Goal: Task Accomplishment & Management: Manage account settings

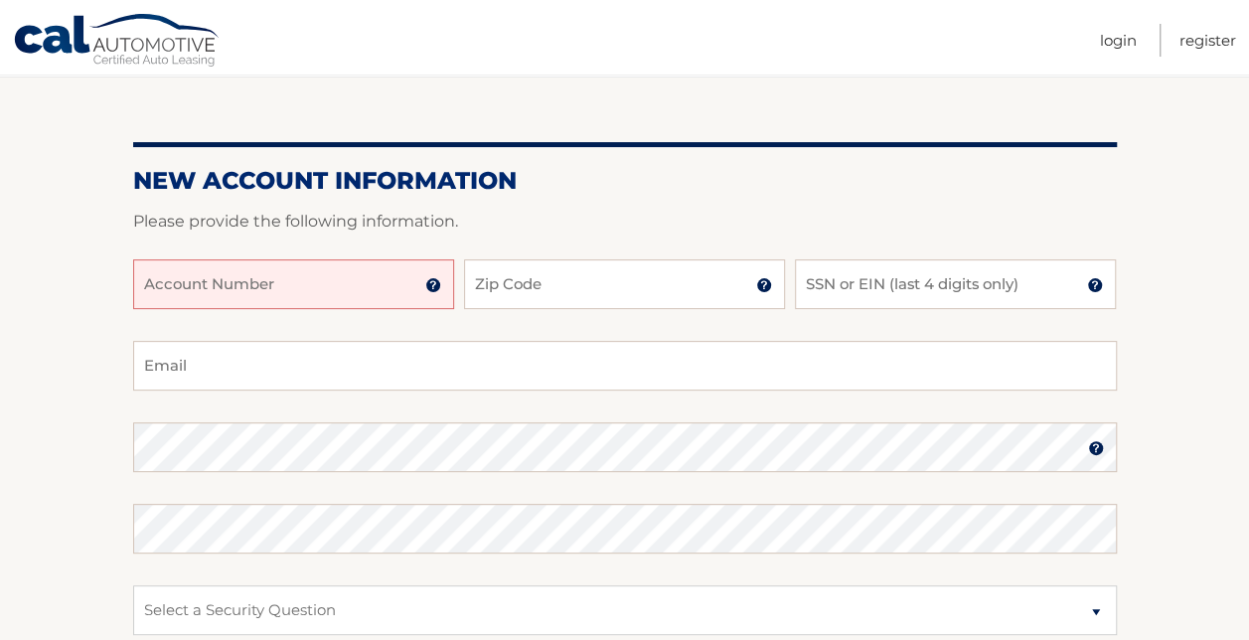
scroll to position [174, 0]
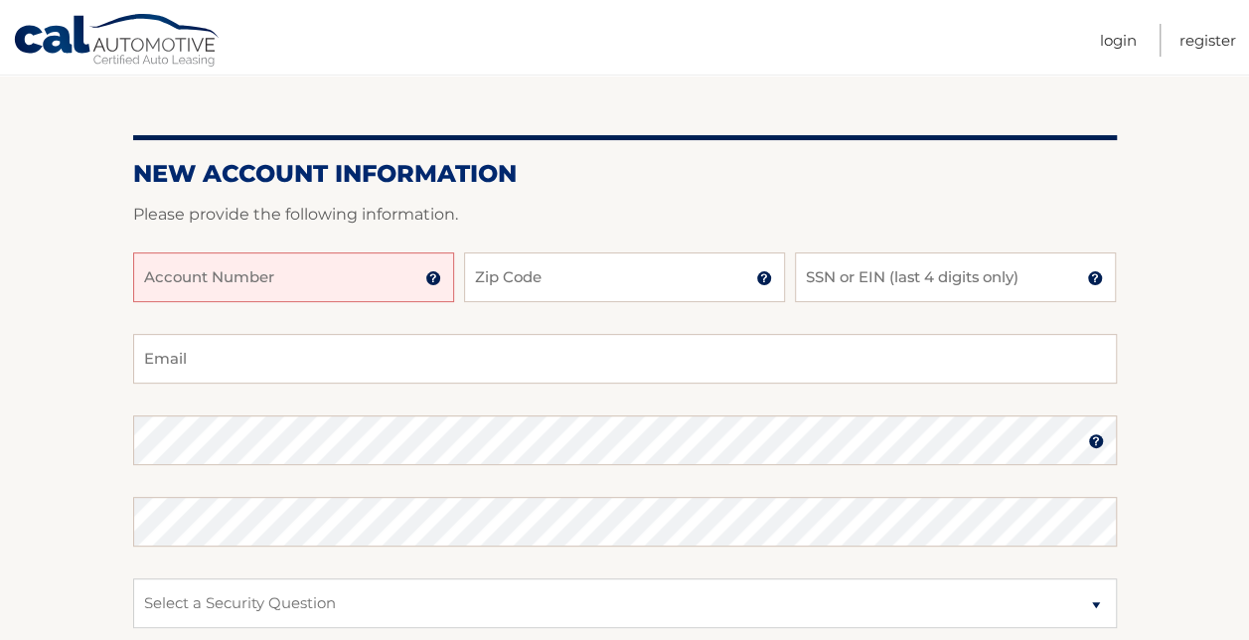
click at [300, 283] on input "Account Number" at bounding box center [293, 277] width 321 height 50
click at [431, 279] on img at bounding box center [433, 278] width 16 height 16
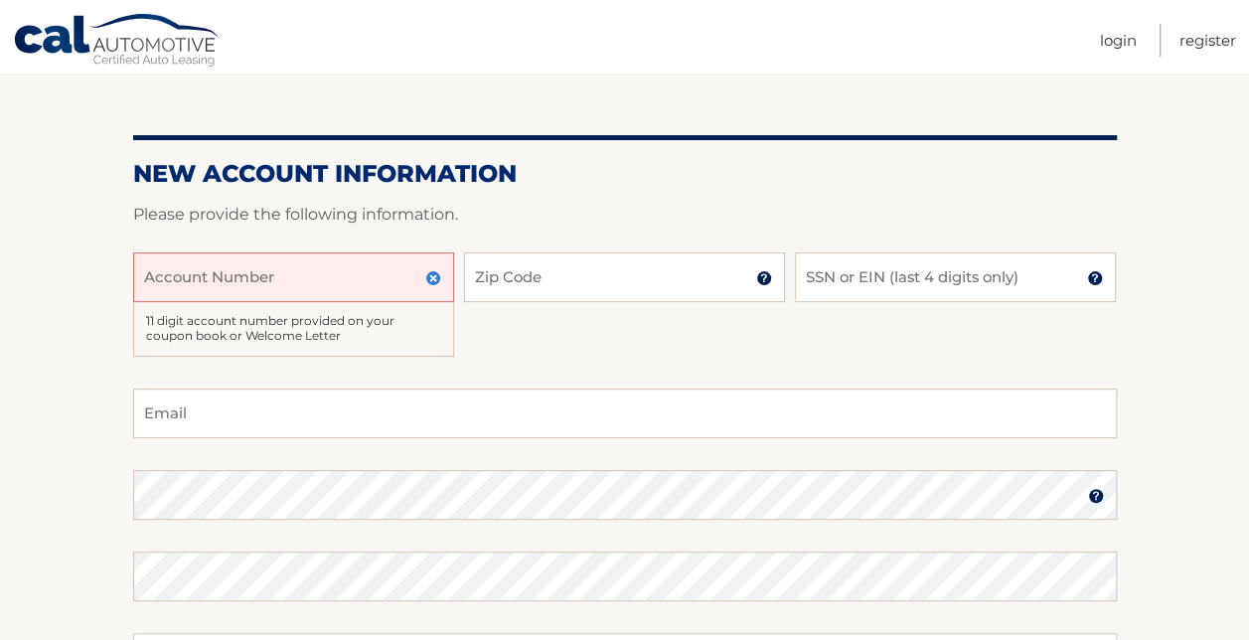
click at [417, 284] on input "Account Number" at bounding box center [293, 277] width 321 height 50
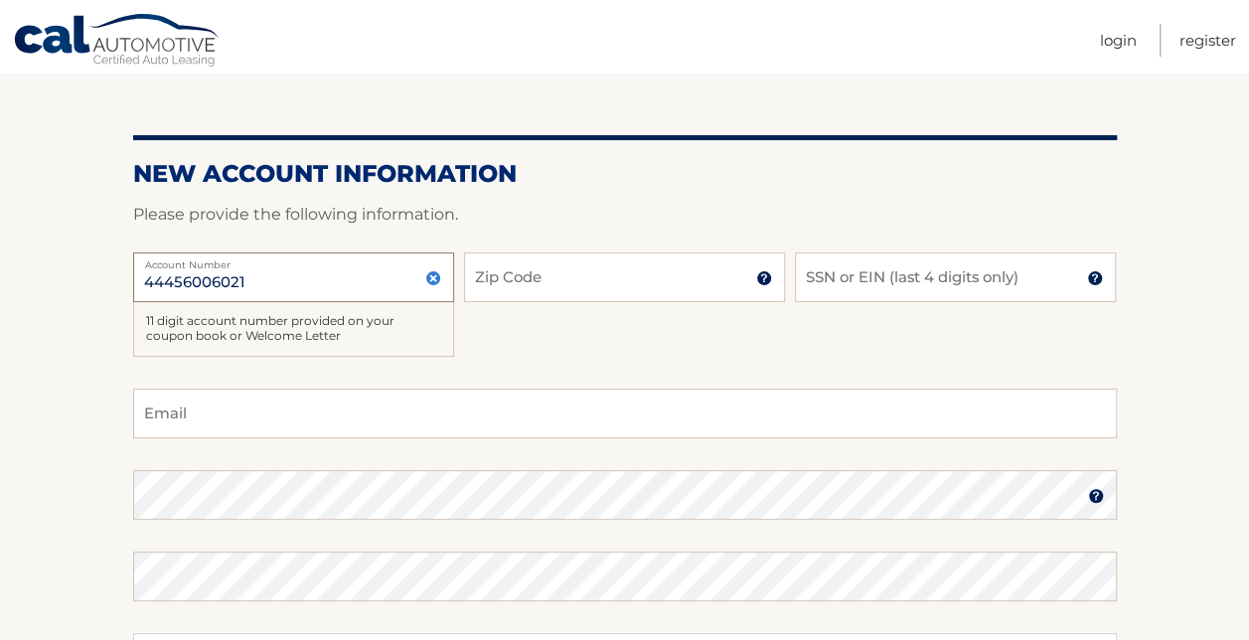
type input "44456006021"
click at [521, 280] on input "Zip Code" at bounding box center [624, 277] width 321 height 50
type input "10801"
click at [871, 274] on input "SSN or EIN (last 4 digits only)" at bounding box center [955, 277] width 321 height 50
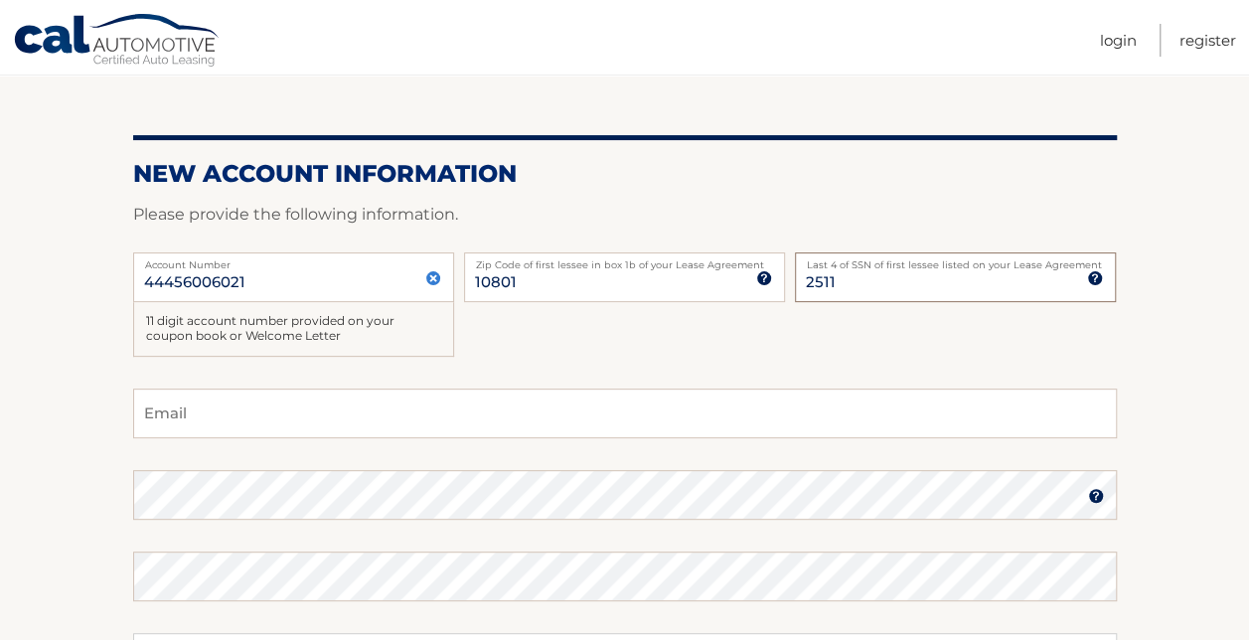
type input "2511"
click at [425, 416] on input "Email" at bounding box center [625, 413] width 984 height 50
click at [436, 280] on img at bounding box center [433, 278] width 16 height 16
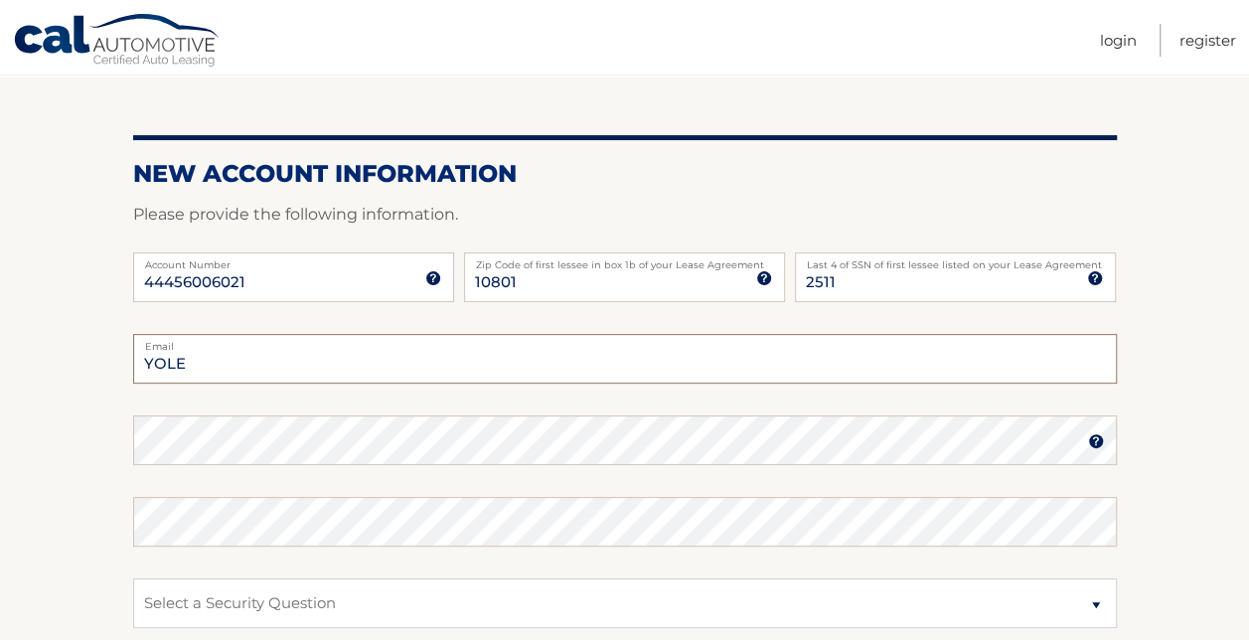
click at [342, 360] on input "YOLE" at bounding box center [625, 359] width 984 height 50
click at [562, 363] on input "YOLEMAN" at bounding box center [625, 359] width 984 height 50
type input "YOLEMAN@YAHOO.COM"
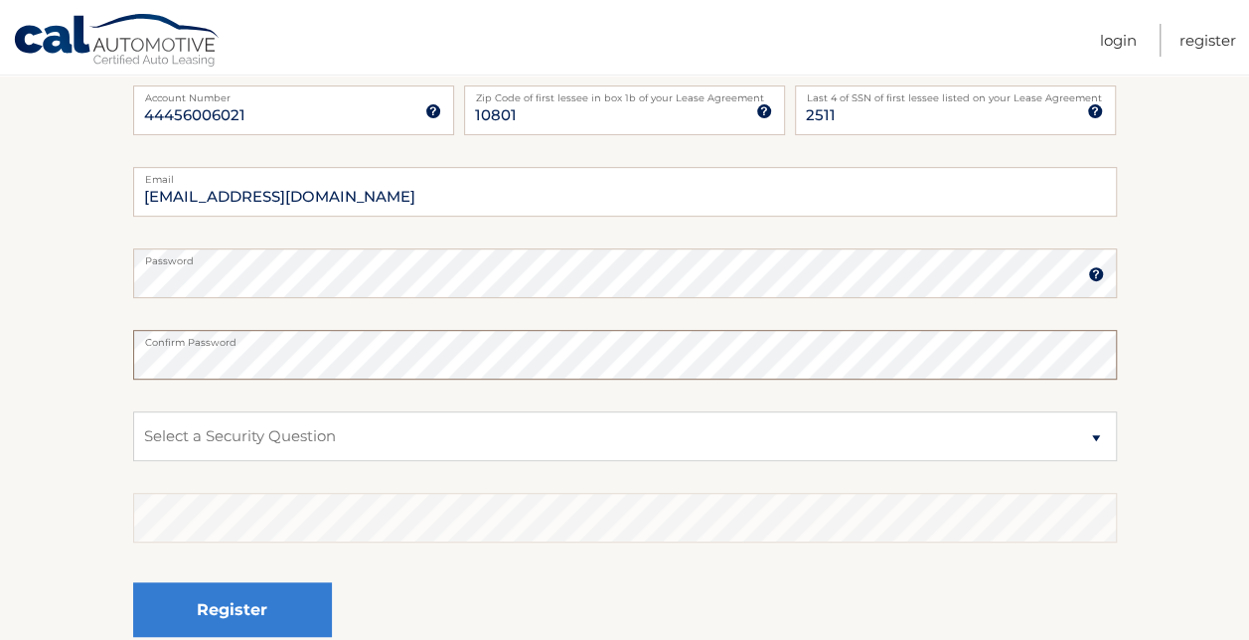
scroll to position [347, 0]
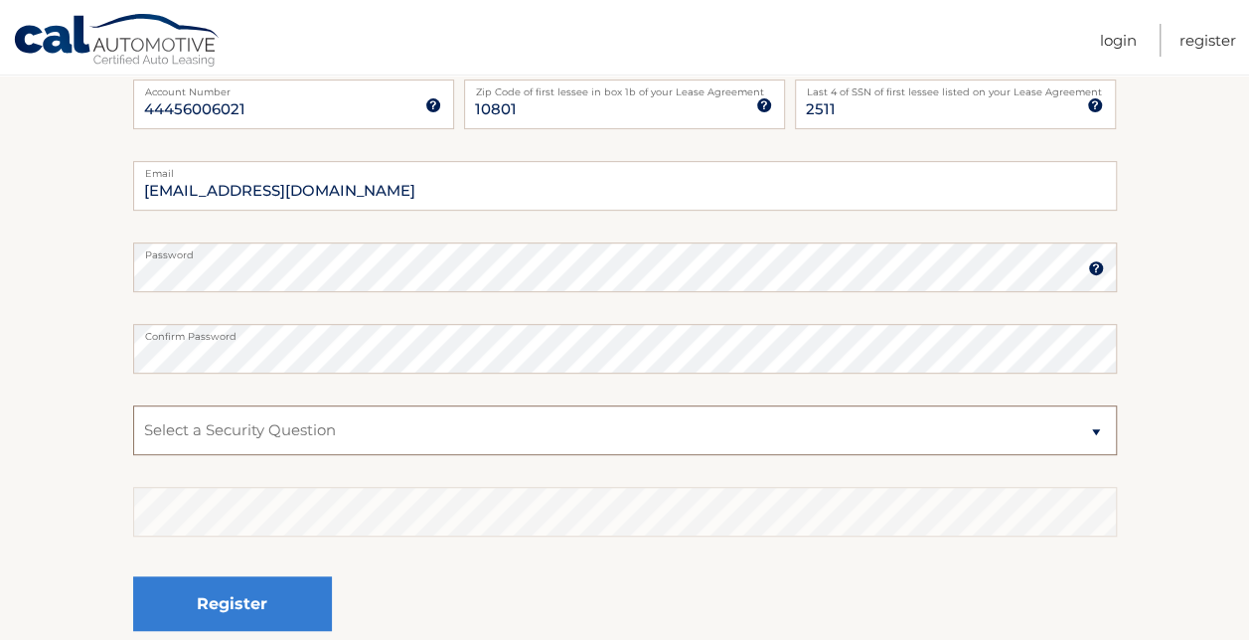
click at [252, 424] on select "Select a Security Question What was the name of your elementary school? What is…" at bounding box center [625, 430] width 984 height 50
select select "1"
click at [133, 405] on select "Select a Security Question What was the name of your elementary school? What is…" at bounding box center [625, 430] width 984 height 50
click at [289, 423] on select "Select a Security Question What was the name of your elementary school? What is…" at bounding box center [625, 430] width 984 height 50
click at [133, 405] on select "Select a Security Question What was the name of your elementary school? What is…" at bounding box center [625, 430] width 984 height 50
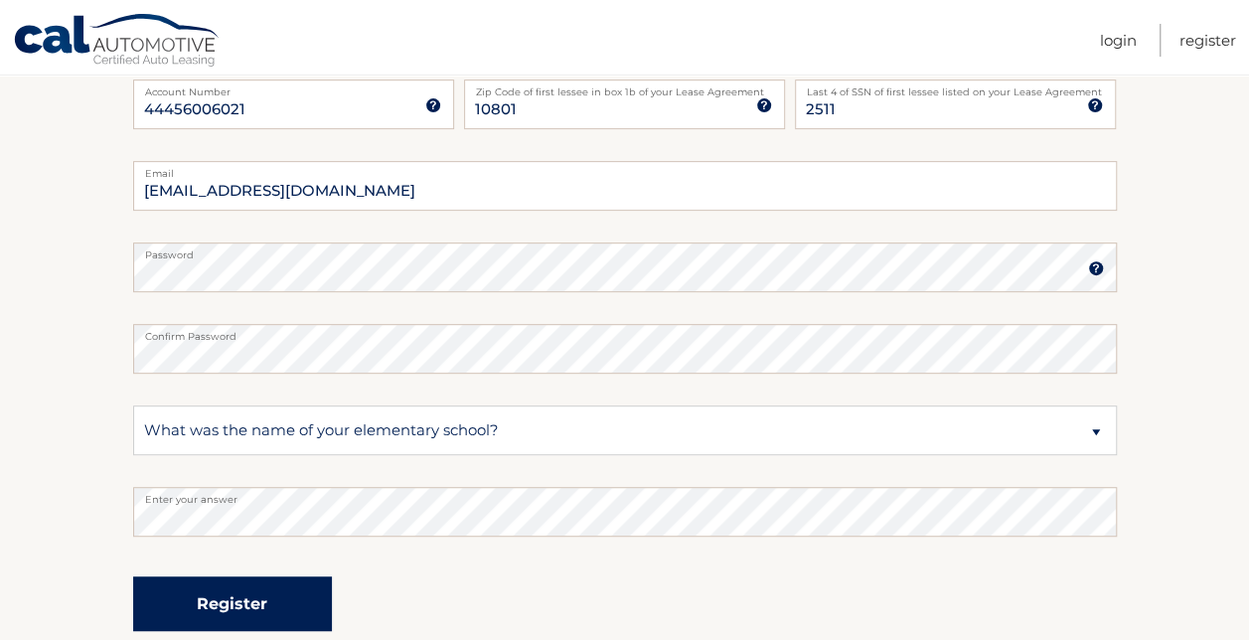
click at [244, 595] on button "Register" at bounding box center [232, 603] width 199 height 55
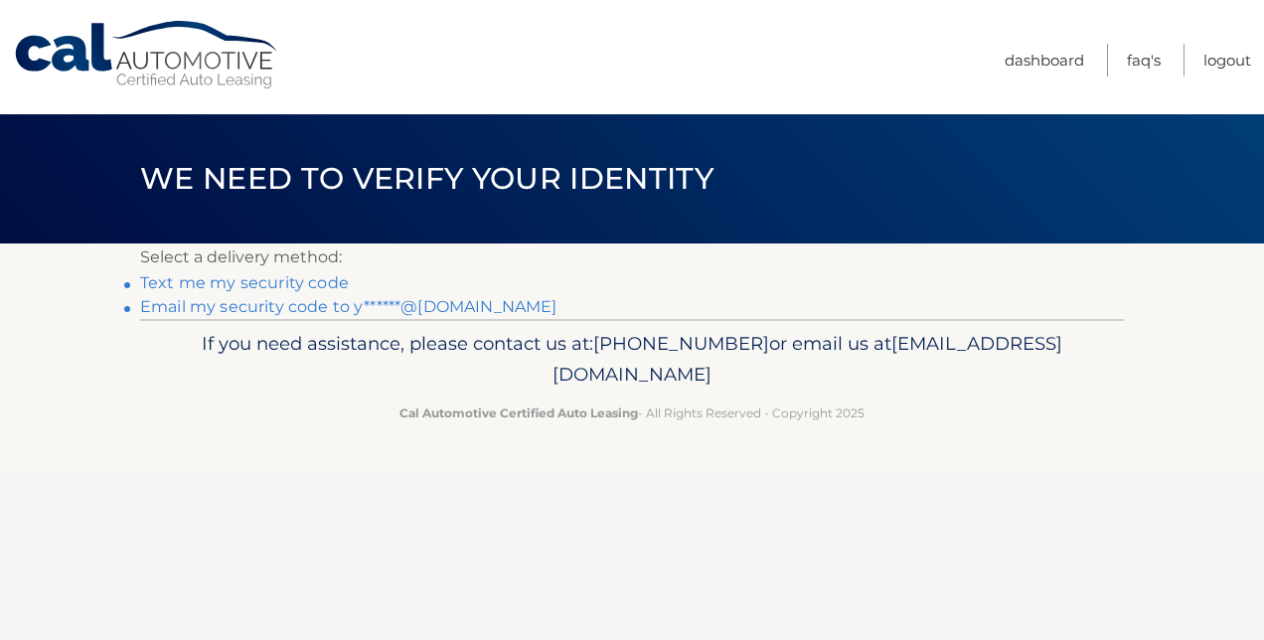
click at [271, 286] on link "Text me my security code" at bounding box center [244, 282] width 209 height 19
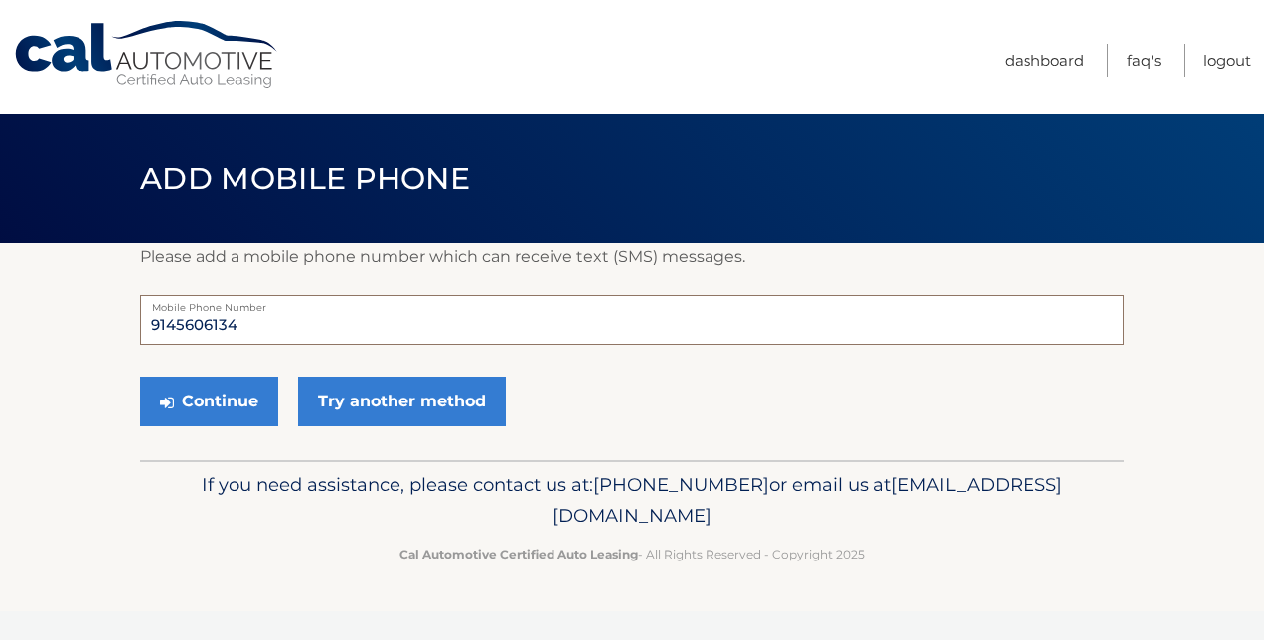
click at [276, 323] on input "9145606134" at bounding box center [632, 320] width 984 height 50
click at [240, 397] on button "Continue" at bounding box center [209, 402] width 138 height 50
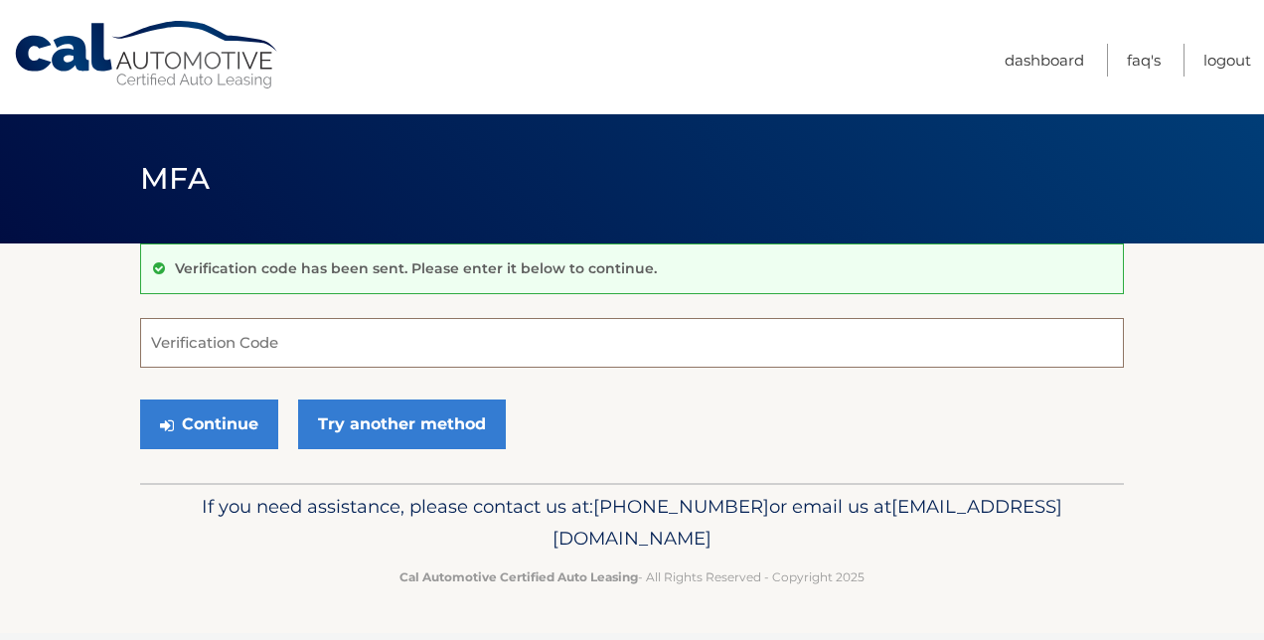
click at [184, 348] on input "Verification Code" at bounding box center [632, 343] width 984 height 50
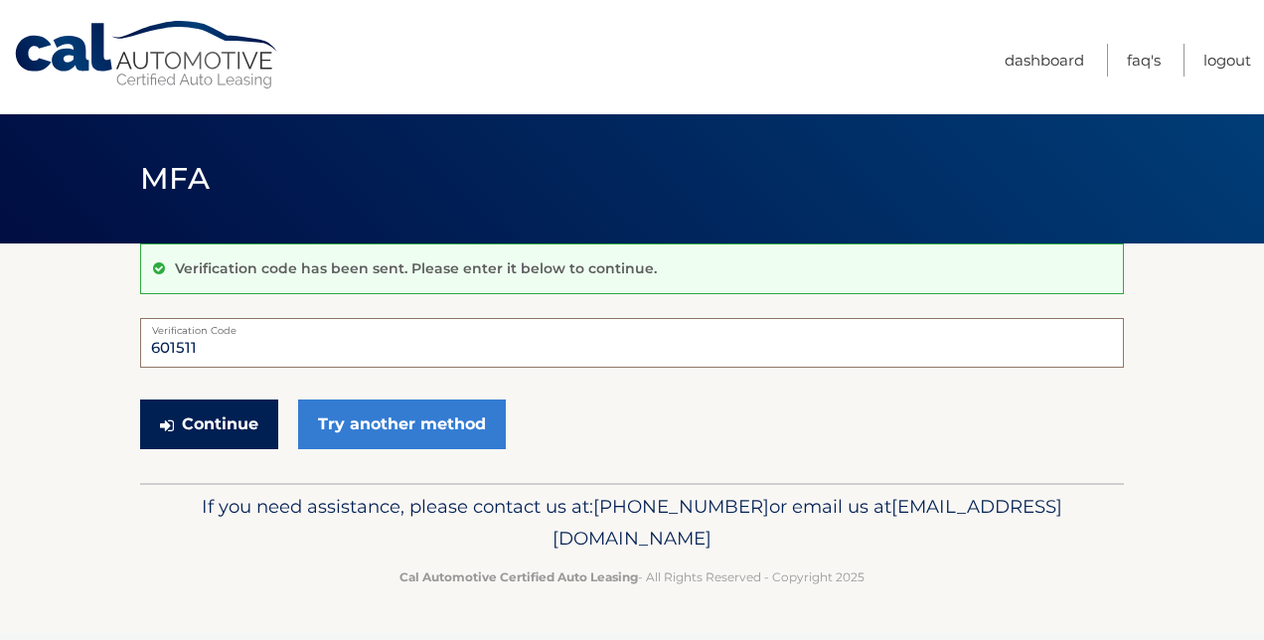
type input "601511"
click at [250, 411] on button "Continue" at bounding box center [209, 424] width 138 height 50
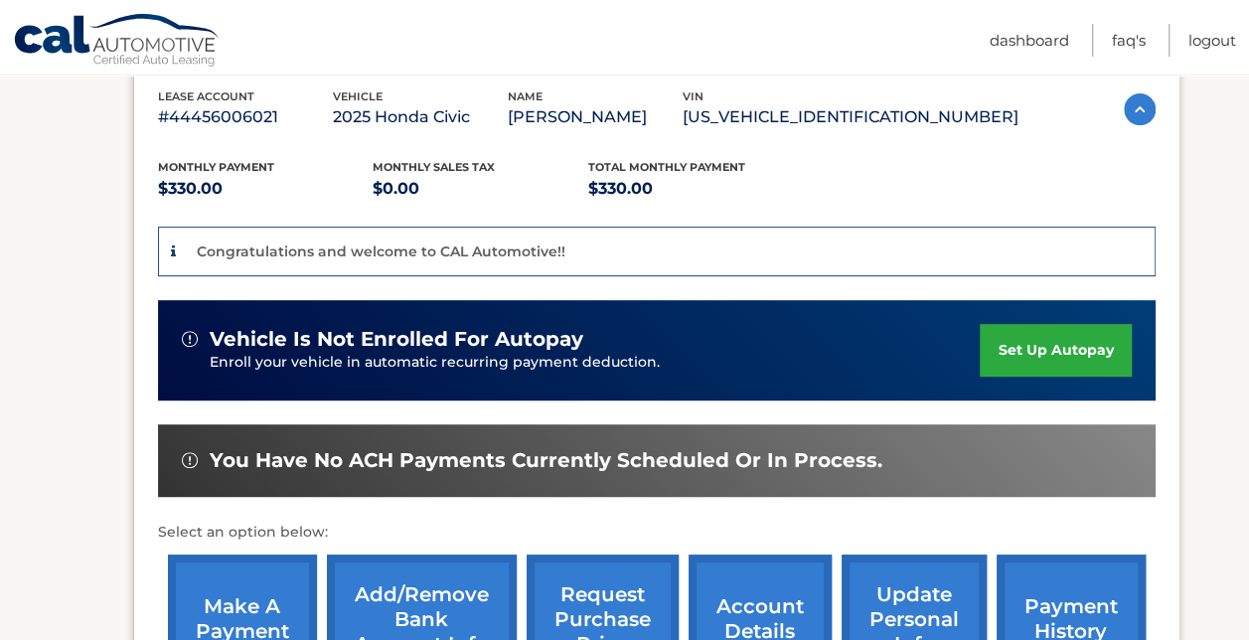
scroll to position [356, 0]
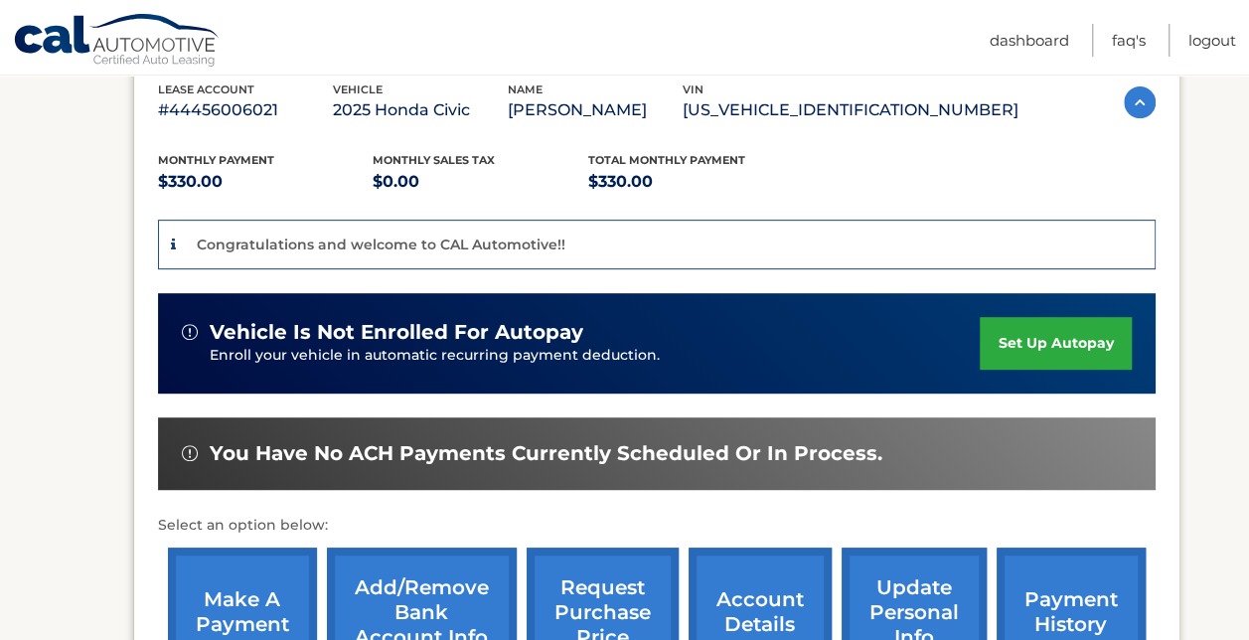
click at [1032, 318] on link "set up autopay" at bounding box center [1055, 343] width 151 height 53
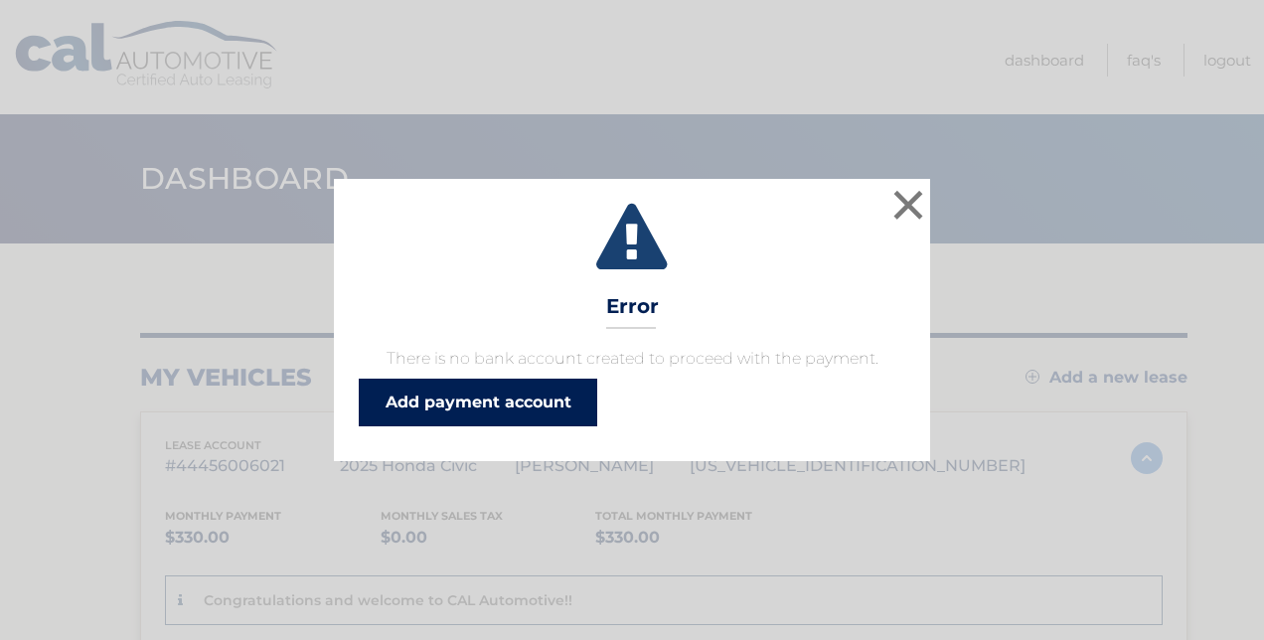
click at [505, 398] on link "Add payment account" at bounding box center [478, 403] width 238 height 48
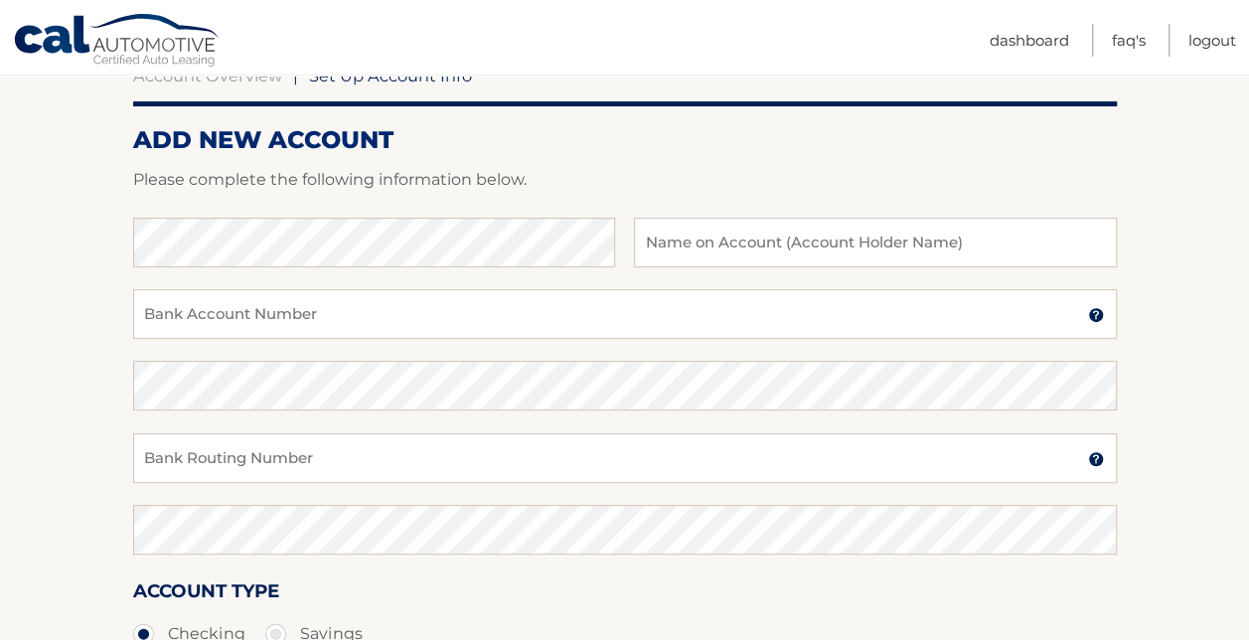
scroll to position [216, 0]
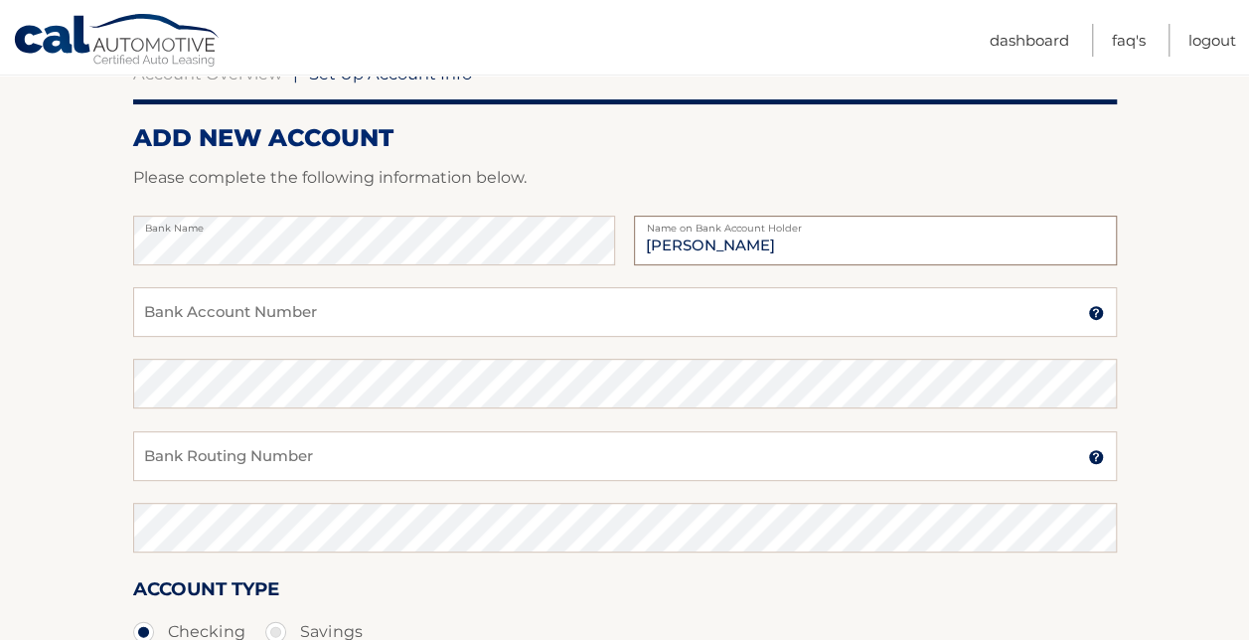
type input "[PERSON_NAME]"
click at [298, 305] on input "Bank Account Number" at bounding box center [625, 312] width 984 height 50
click at [292, 310] on input "Bank Account Number" at bounding box center [625, 312] width 984 height 50
click at [292, 310] on input "4359338716" at bounding box center [625, 312] width 984 height 50
type input "4359338716"
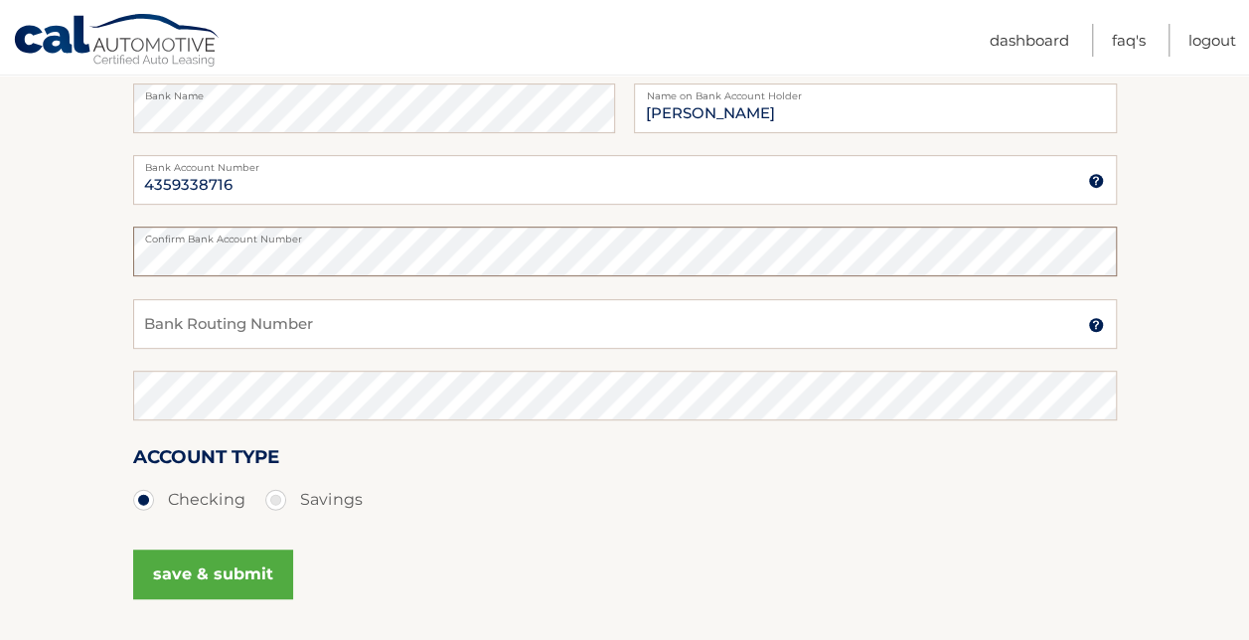
scroll to position [349, 0]
click at [255, 331] on input "Bank Routing Number" at bounding box center [625, 323] width 984 height 50
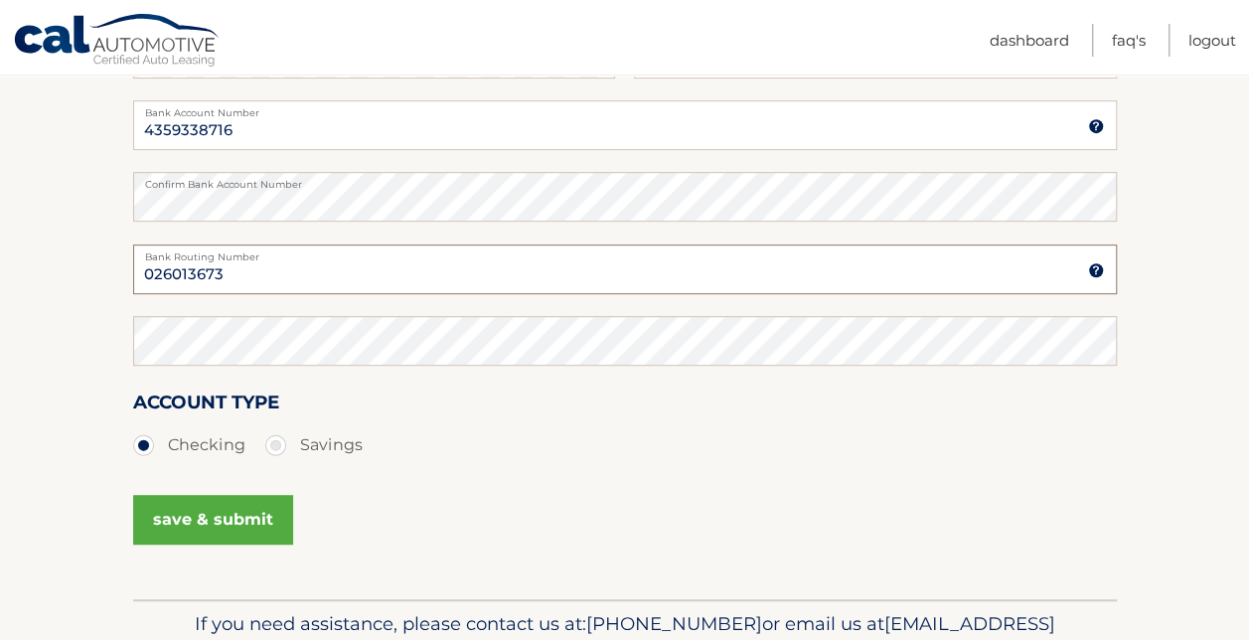
scroll to position [414, 0]
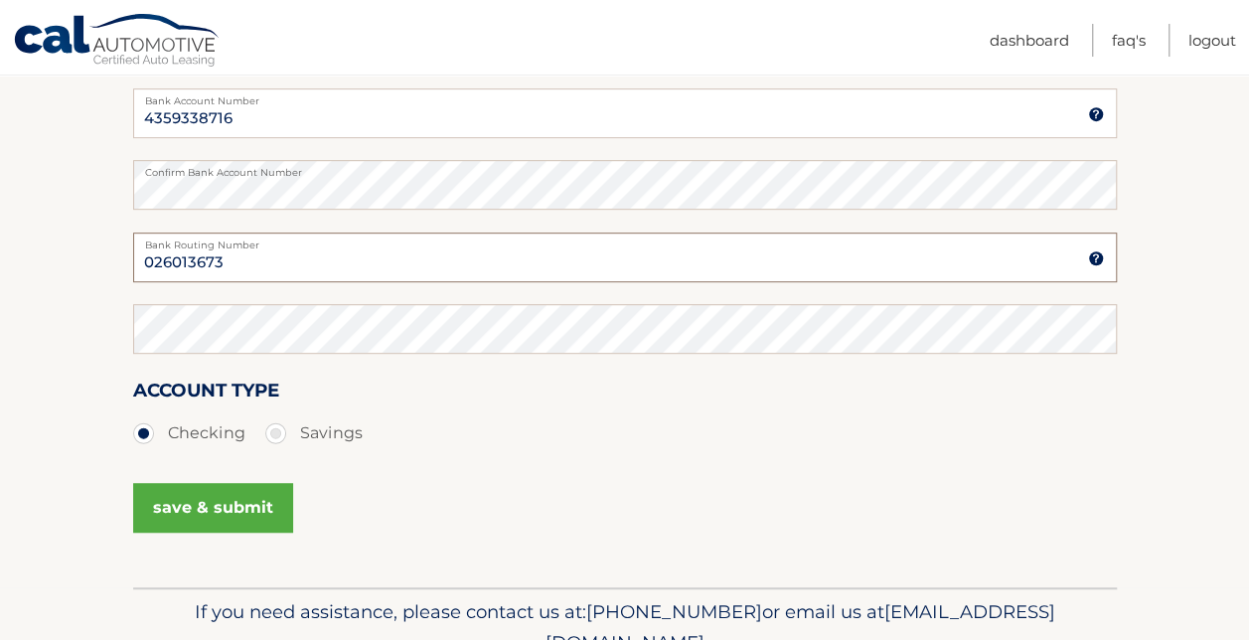
type input "026013673"
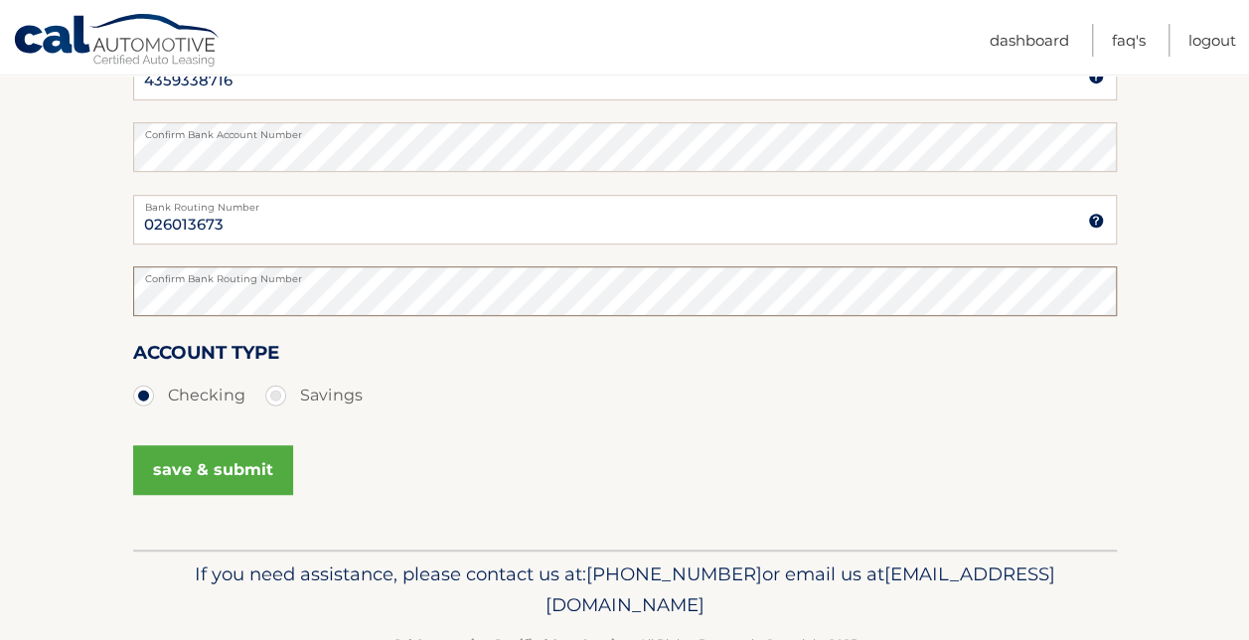
scroll to position [513, 0]
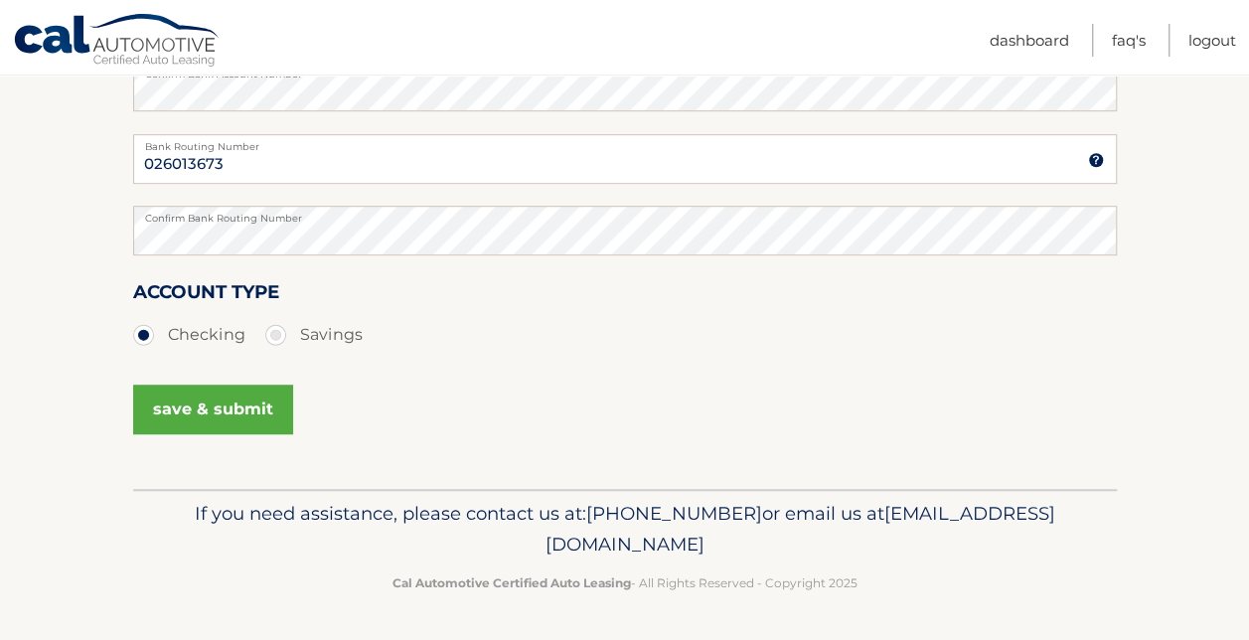
click at [232, 402] on button "save & submit" at bounding box center [213, 409] width 160 height 50
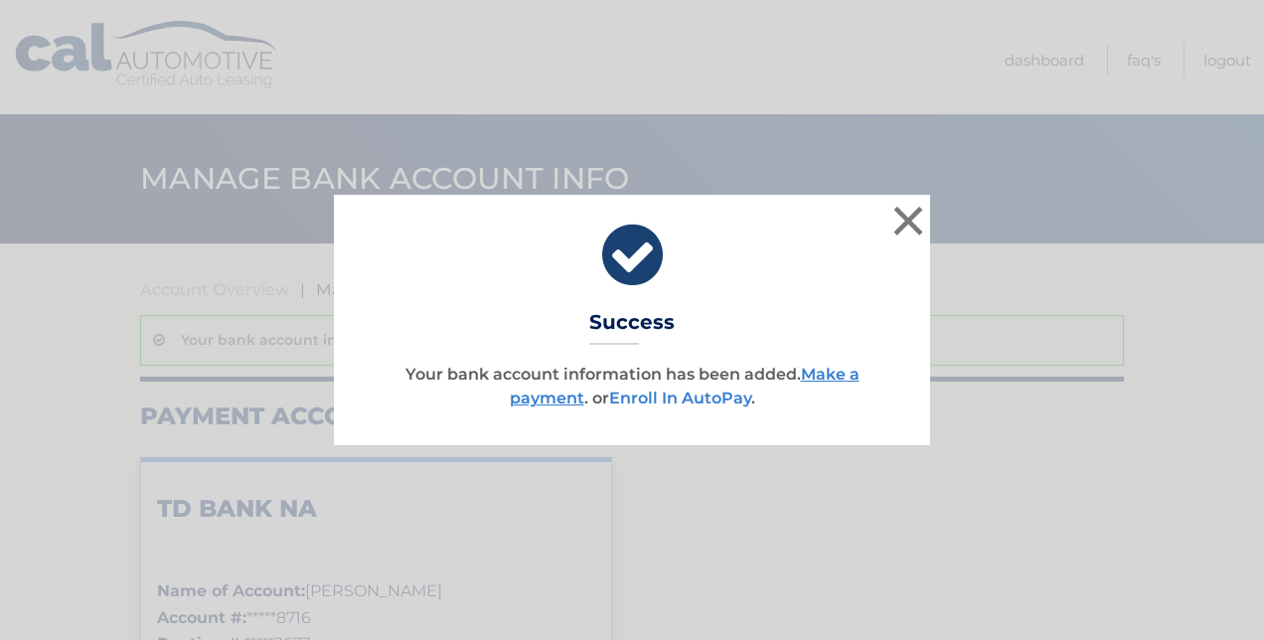
click at [711, 396] on link "Enroll In AutoPay" at bounding box center [680, 397] width 142 height 19
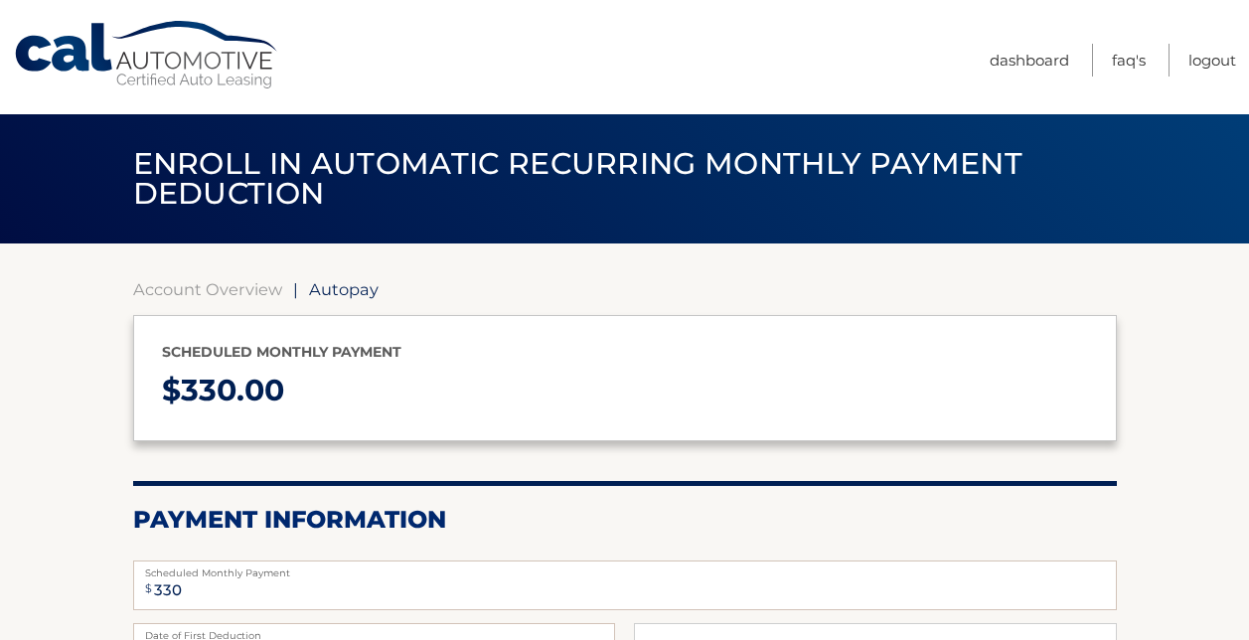
select select "MWFkNGE0ODAtNzNlYy00OWJhLWIyMzgtNTg2NTQ2ZGUwYmNj"
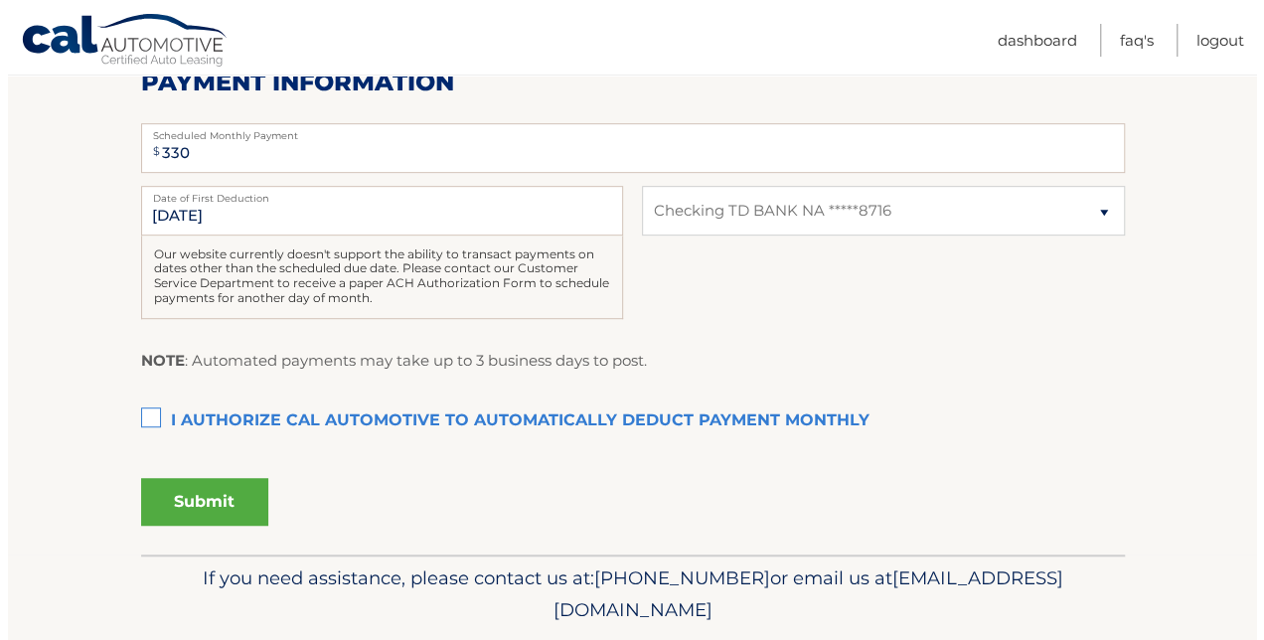
scroll to position [496, 0]
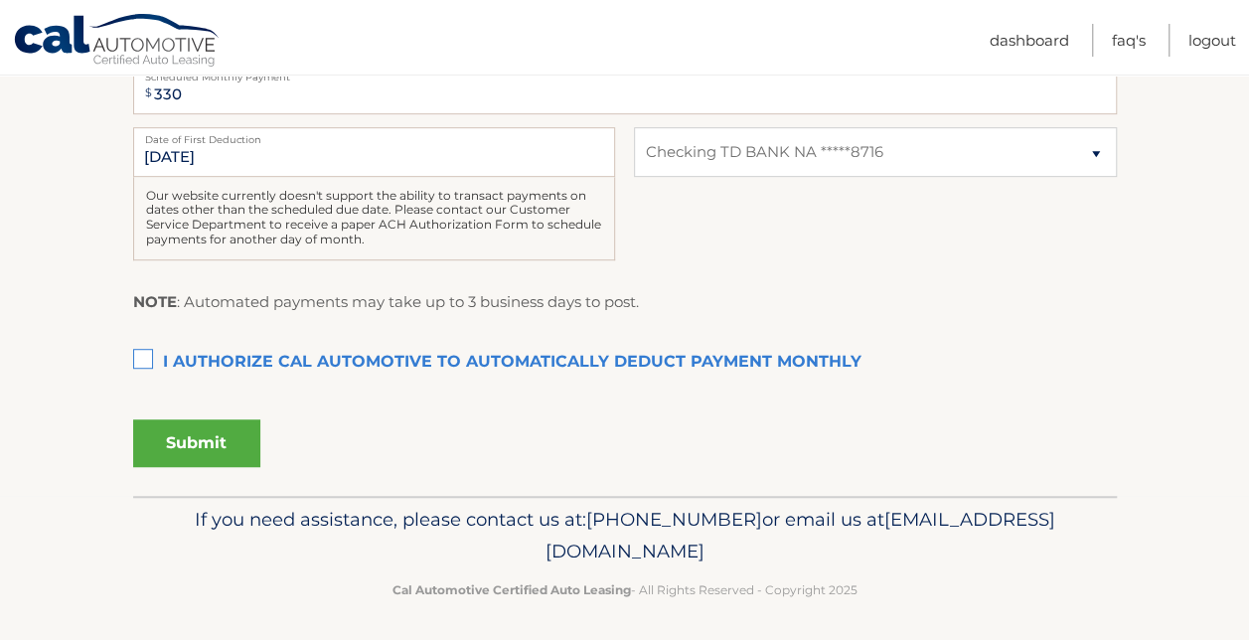
click at [142, 352] on label "I authorize cal automotive to automatically deduct payment monthly This checkbo…" at bounding box center [625, 363] width 984 height 40
click at [0, 0] on input "I authorize cal automotive to automatically deduct payment monthly This checkbo…" at bounding box center [0, 0] width 0 height 0
click at [190, 447] on button "Submit" at bounding box center [196, 443] width 127 height 48
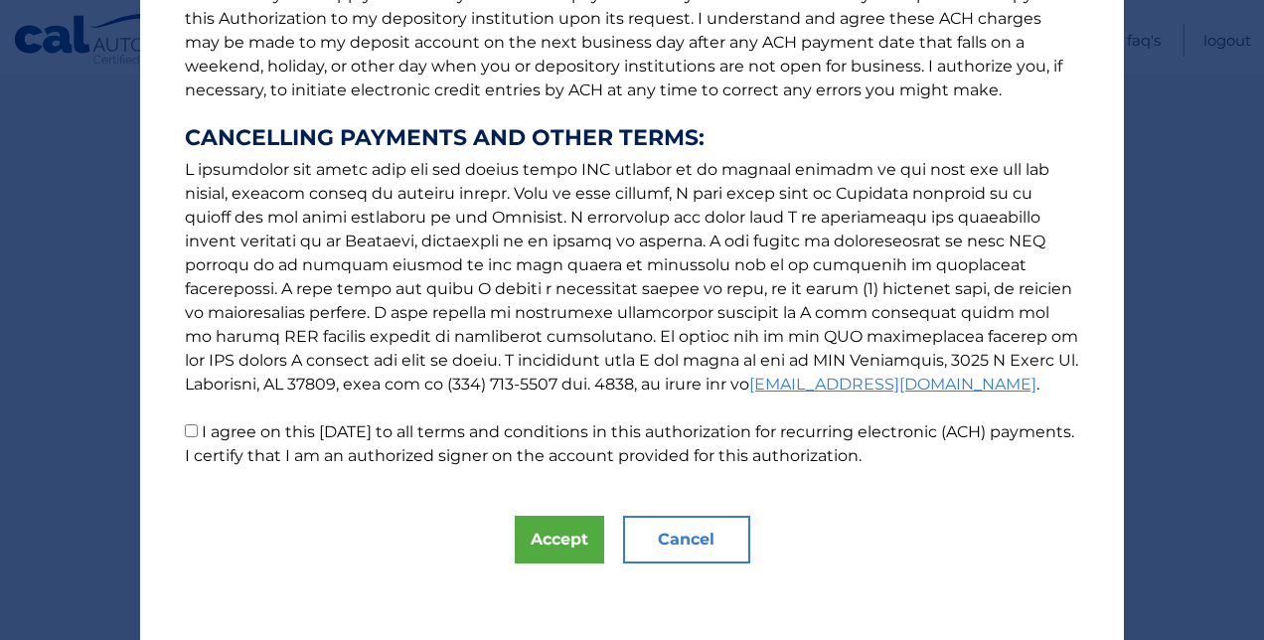
scroll to position [298, 0]
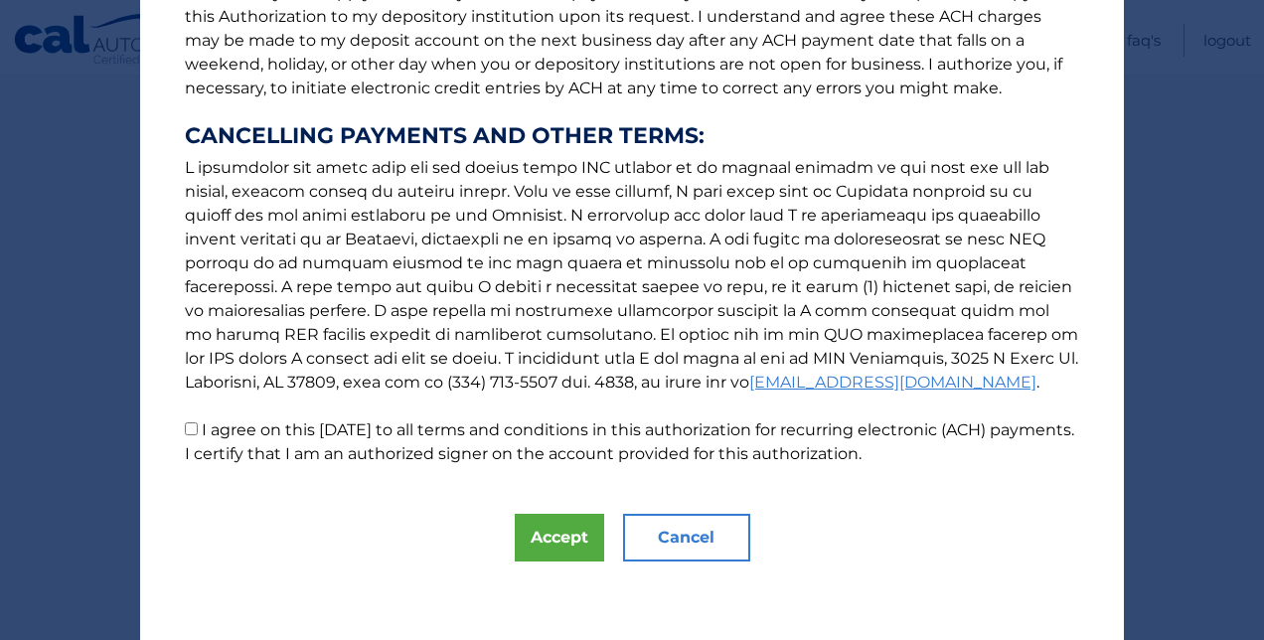
click at [185, 429] on input "I agree on this [DATE] to all terms and conditions in this authorization for re…" at bounding box center [191, 428] width 13 height 13
checkbox input "true"
click at [556, 542] on button "Accept" at bounding box center [559, 538] width 89 height 48
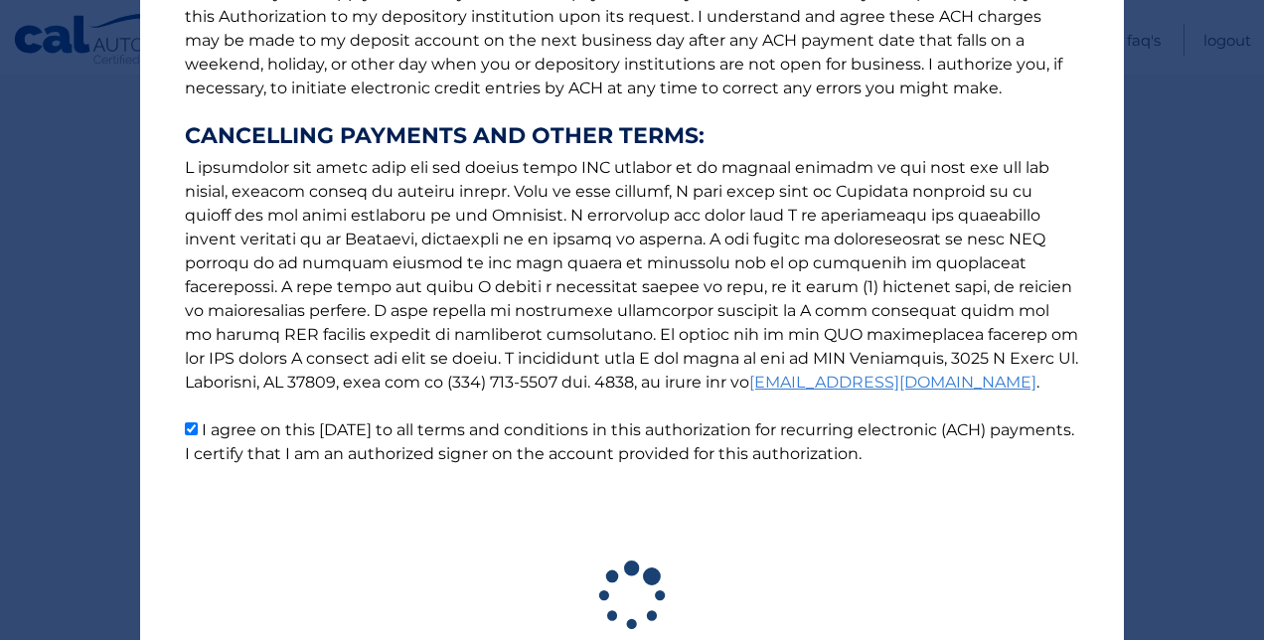
scroll to position [445, 0]
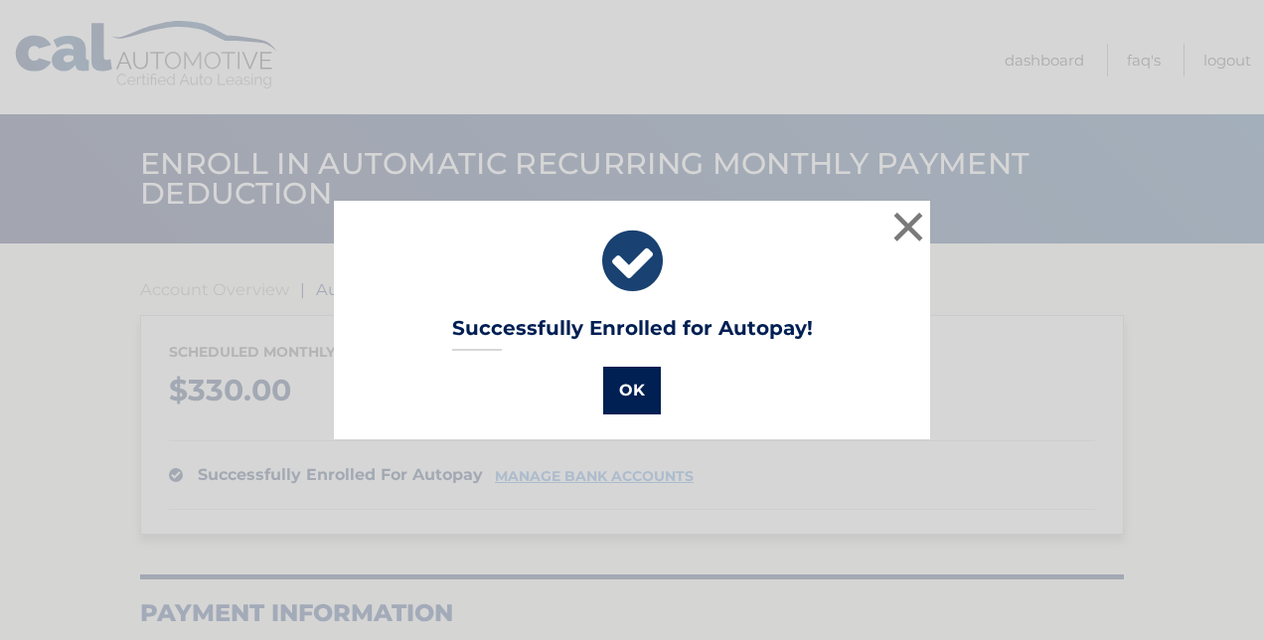
click at [626, 382] on button "OK" at bounding box center [632, 391] width 58 height 48
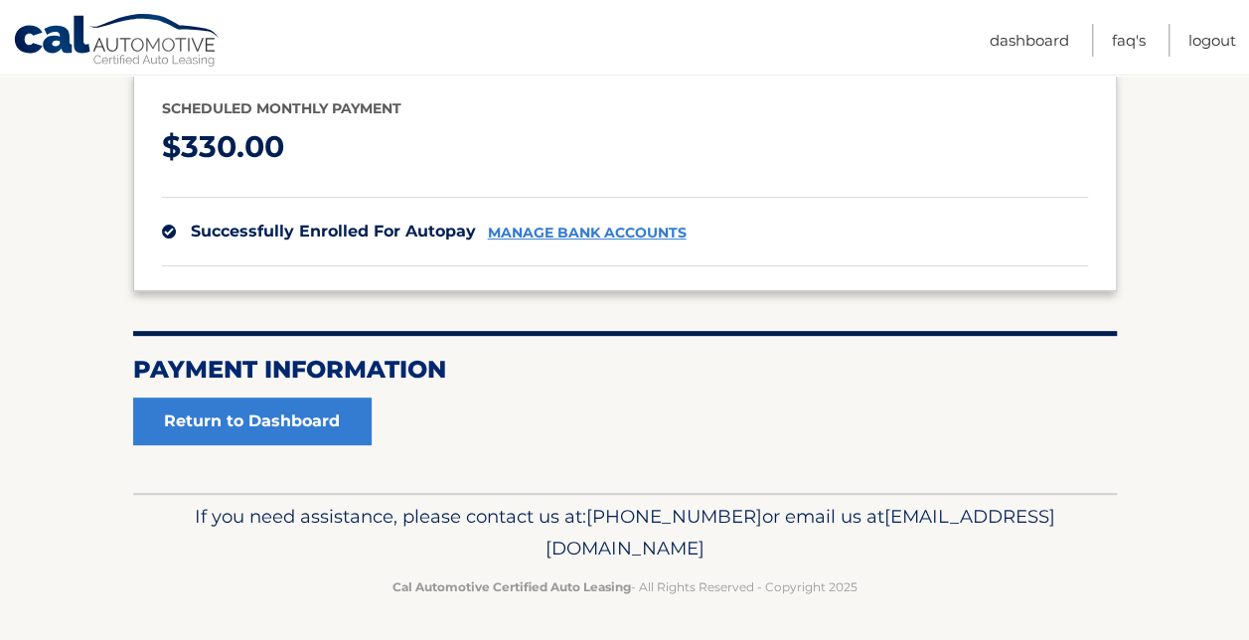
scroll to position [245, 0]
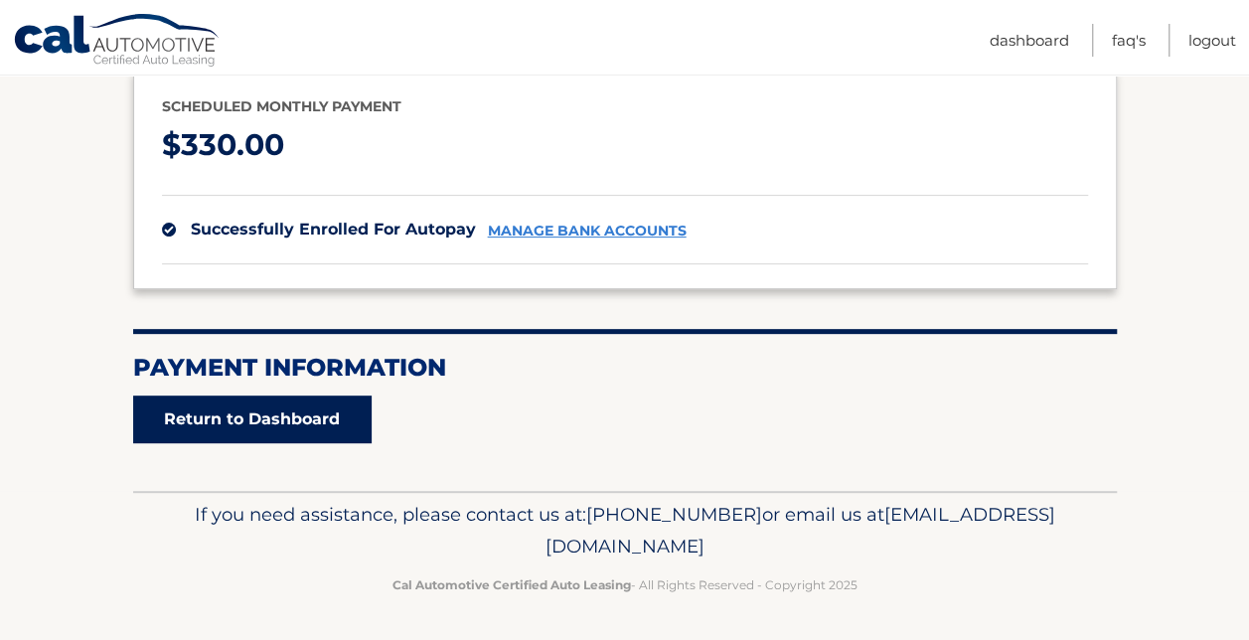
click at [327, 424] on link "Return to Dashboard" at bounding box center [252, 419] width 238 height 48
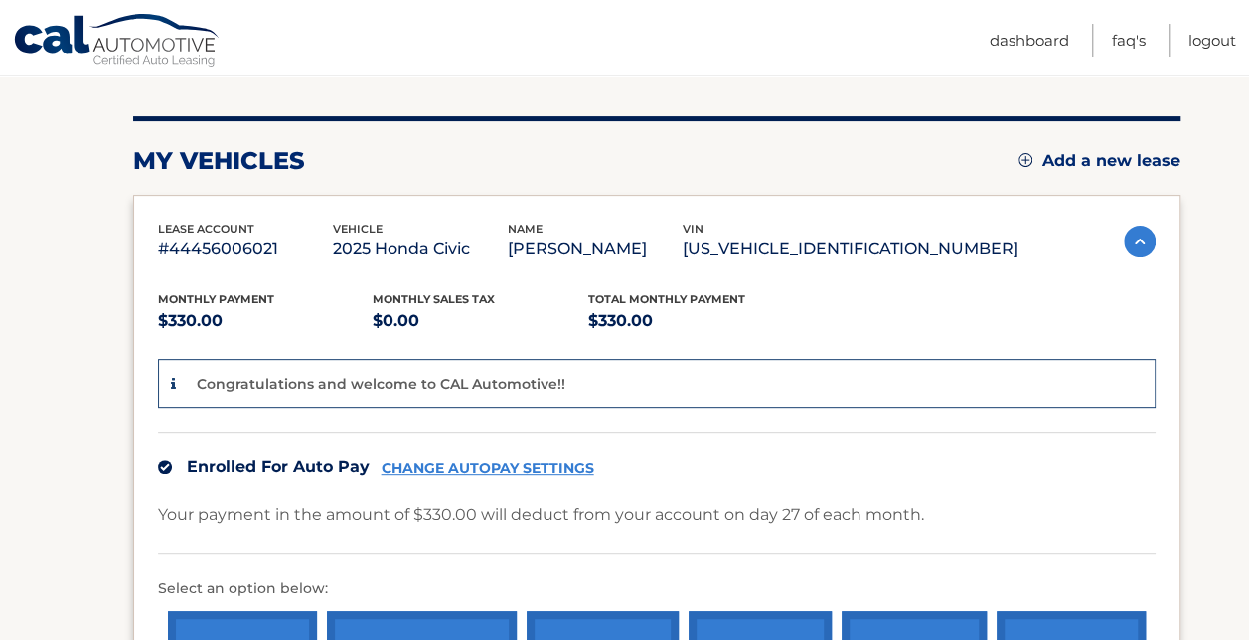
scroll to position [225, 0]
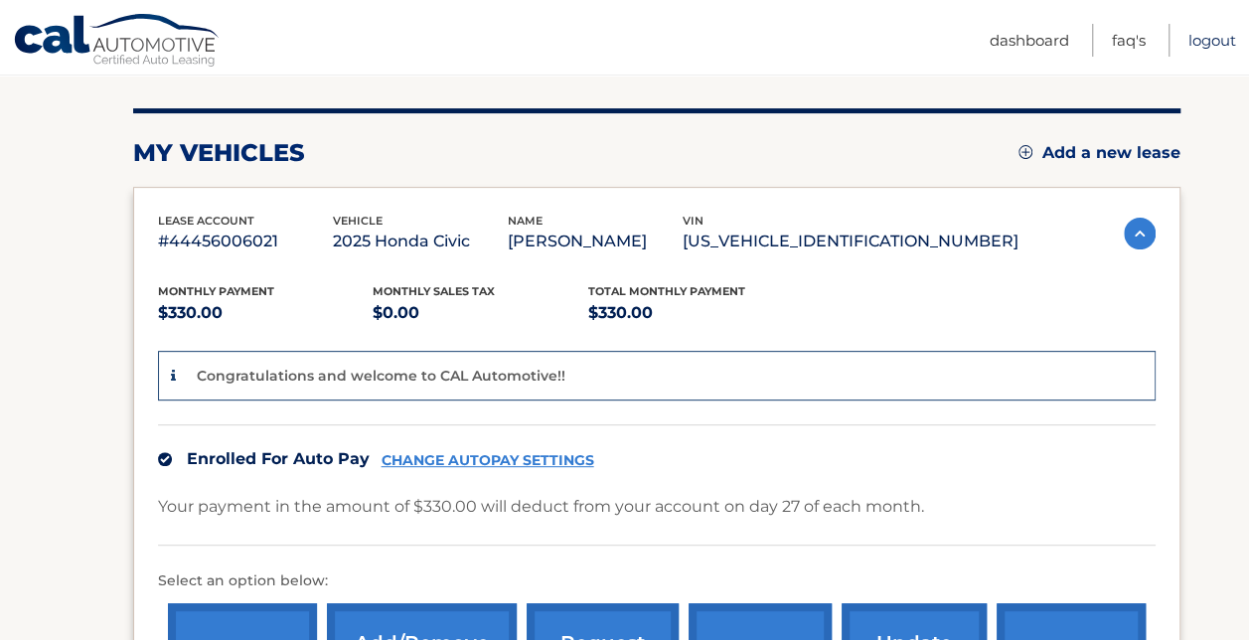
click at [1222, 44] on link "Logout" at bounding box center [1212, 40] width 48 height 33
